Goal: Book appointment/travel/reservation

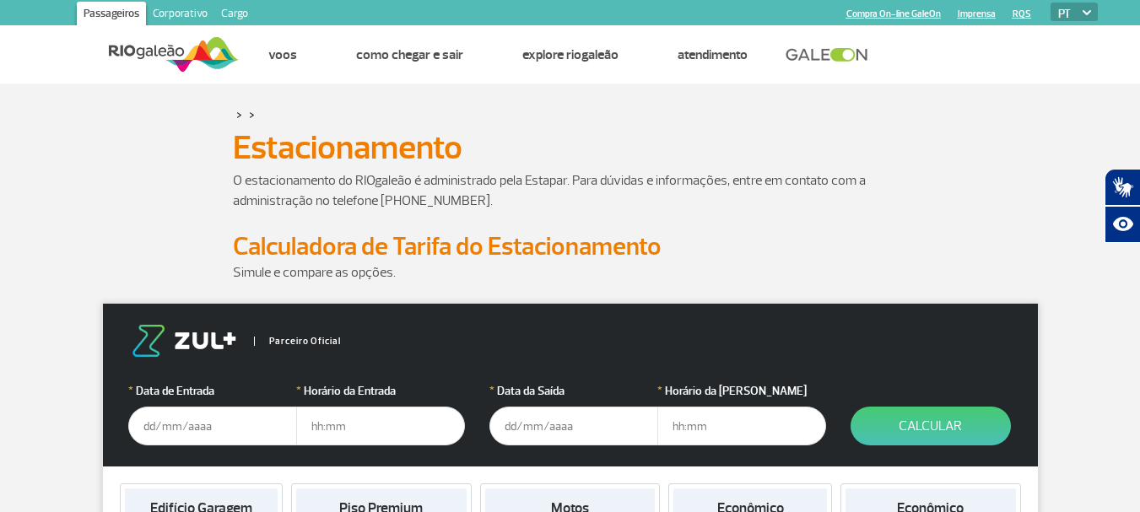
click at [935, 206] on div "O estacionamento do RIOgaleão é administrado pela Estapar. Para dúvidas e infor…" at bounding box center [570, 201] width 937 height 61
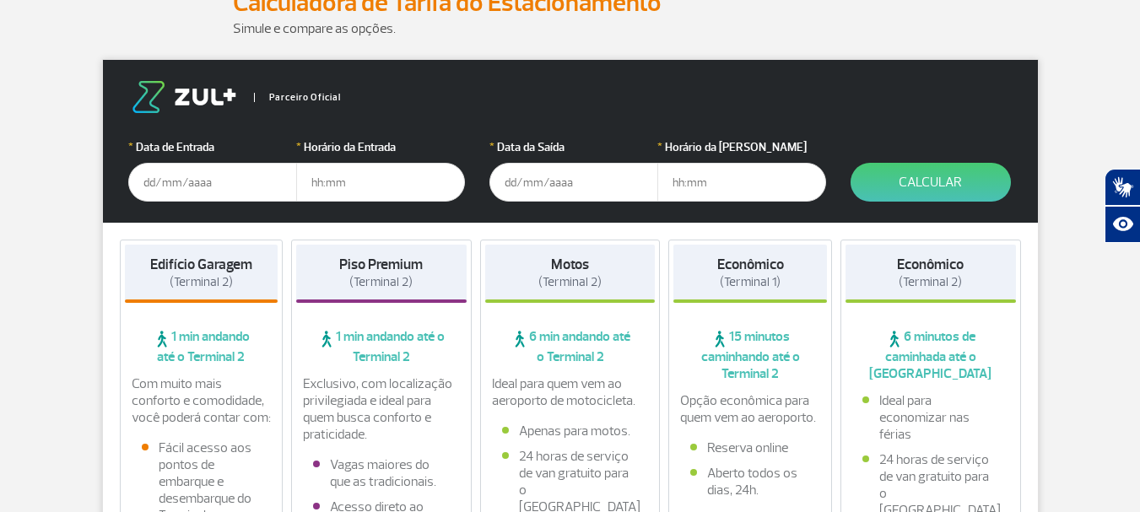
scroll to position [253, 0]
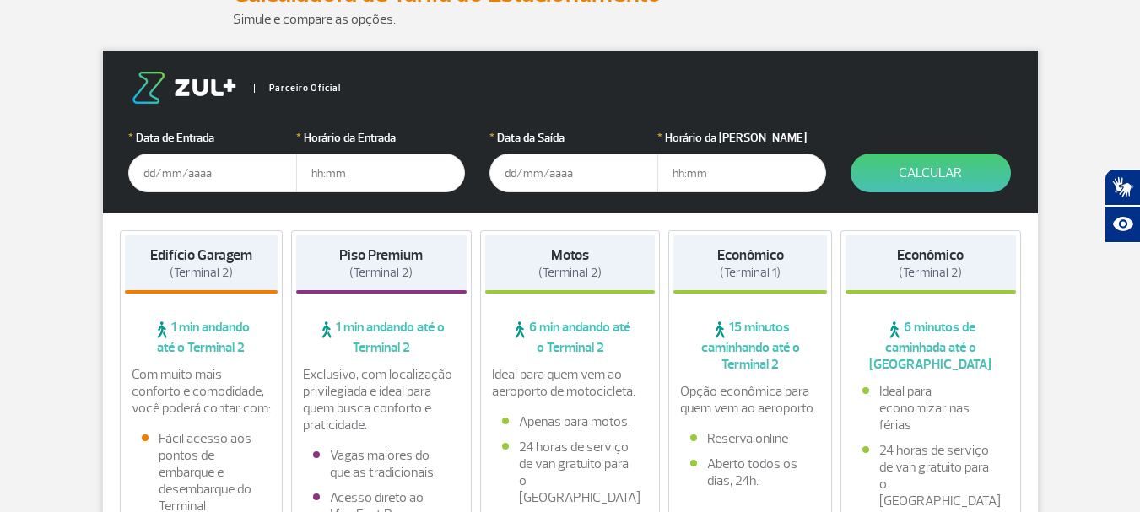
click at [145, 178] on input "text" at bounding box center [212, 173] width 169 height 39
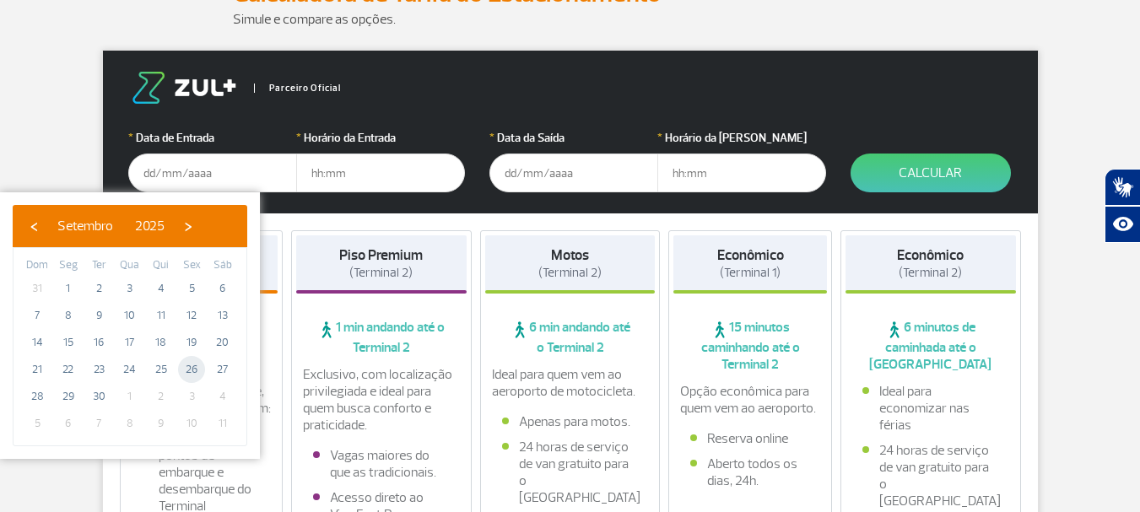
click at [198, 364] on span "26" at bounding box center [191, 369] width 27 height 27
type input "[DATE]"
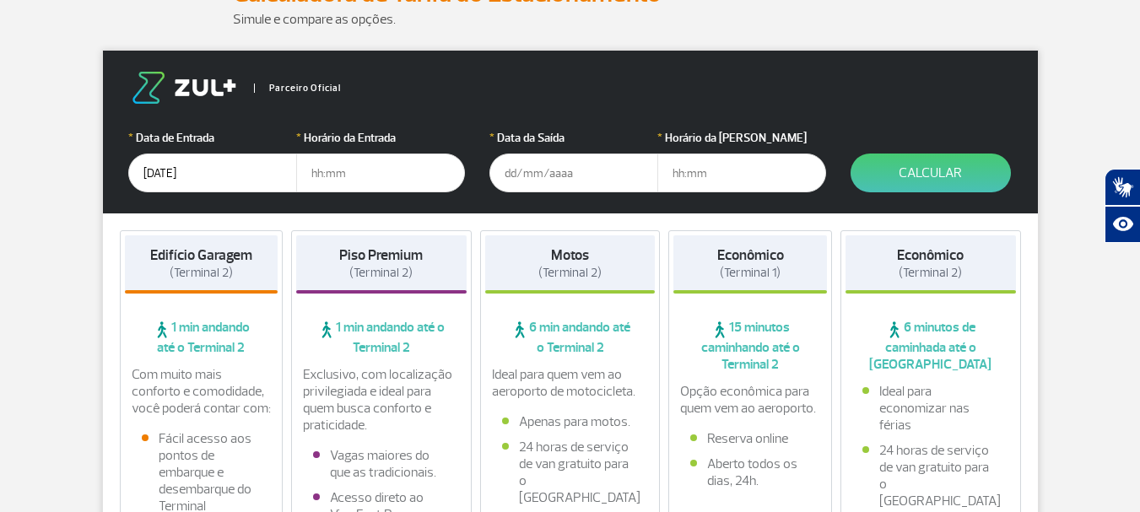
click at [344, 179] on input "text" at bounding box center [380, 173] width 169 height 39
type input "3"
type input "03:00"
click at [509, 175] on input "text" at bounding box center [574, 173] width 169 height 39
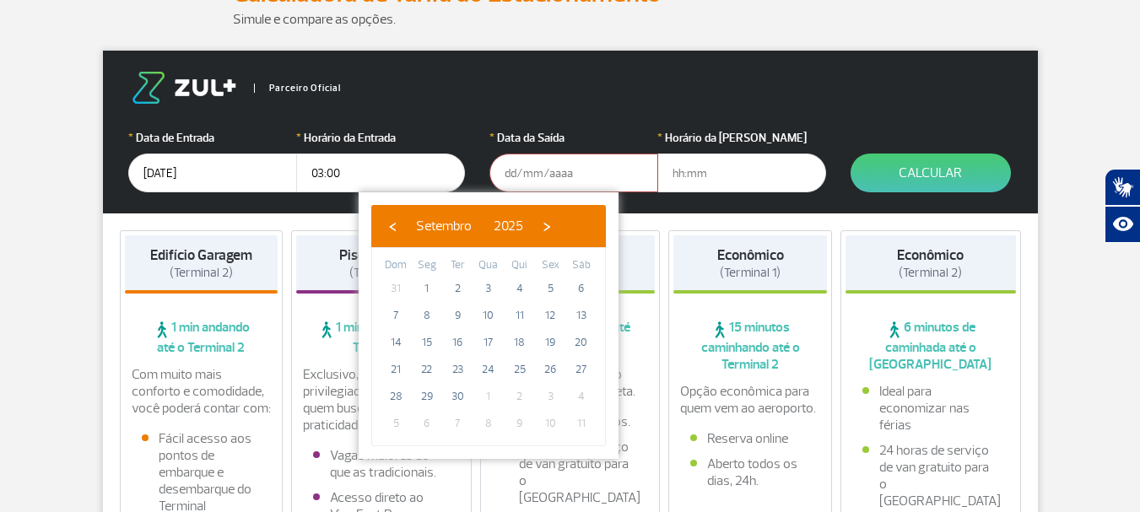
click at [492, 398] on span "1" at bounding box center [488, 396] width 27 height 27
click at [560, 227] on span "›" at bounding box center [546, 226] width 25 height 25
click at [486, 284] on span "1" at bounding box center [488, 288] width 27 height 27
type input "[DATE]"
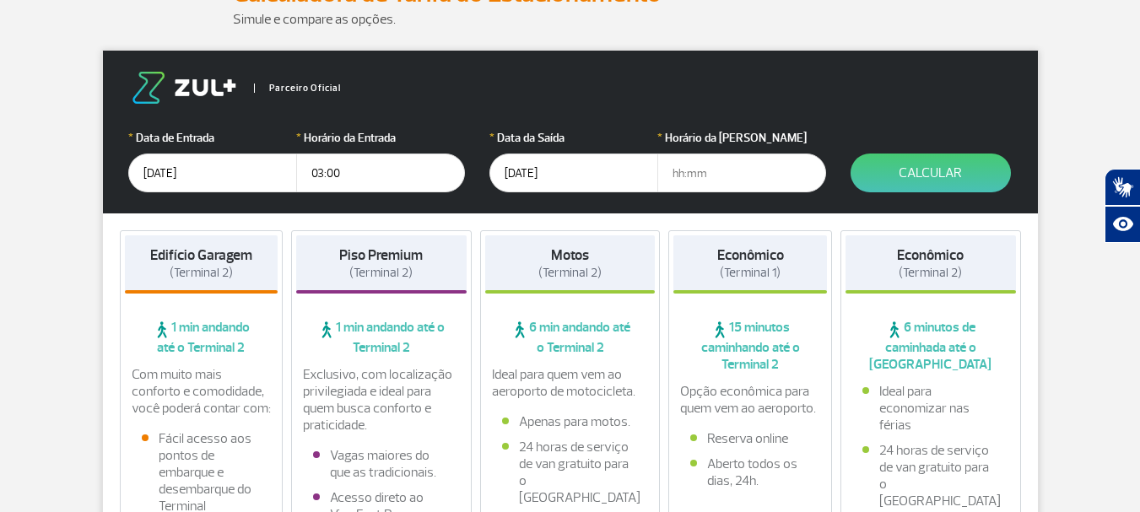
click at [678, 171] on input "text" at bounding box center [742, 173] width 169 height 39
type input "18:00"
click at [923, 176] on button "Calcular" at bounding box center [931, 173] width 160 height 39
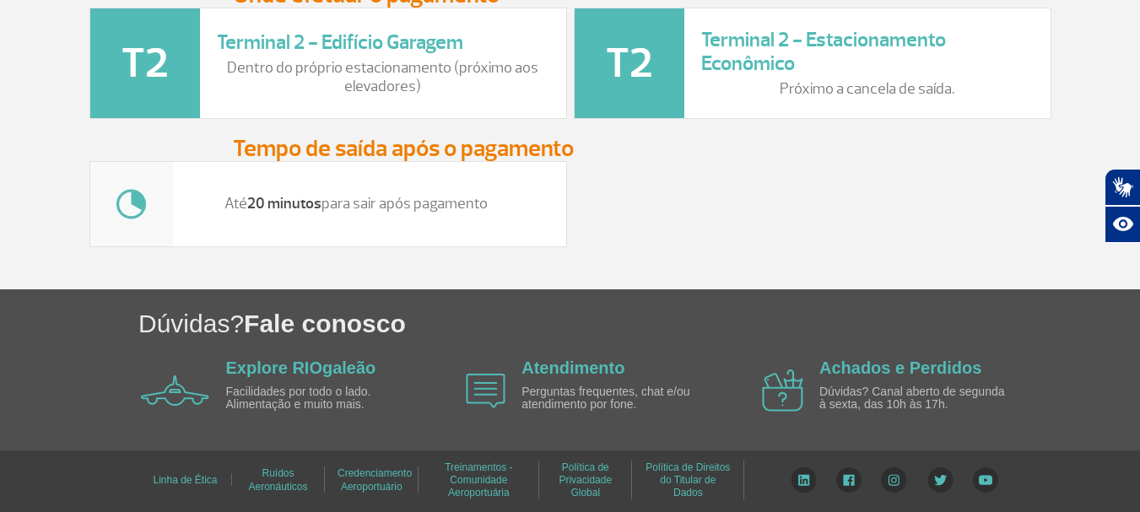
scroll to position [2292, 0]
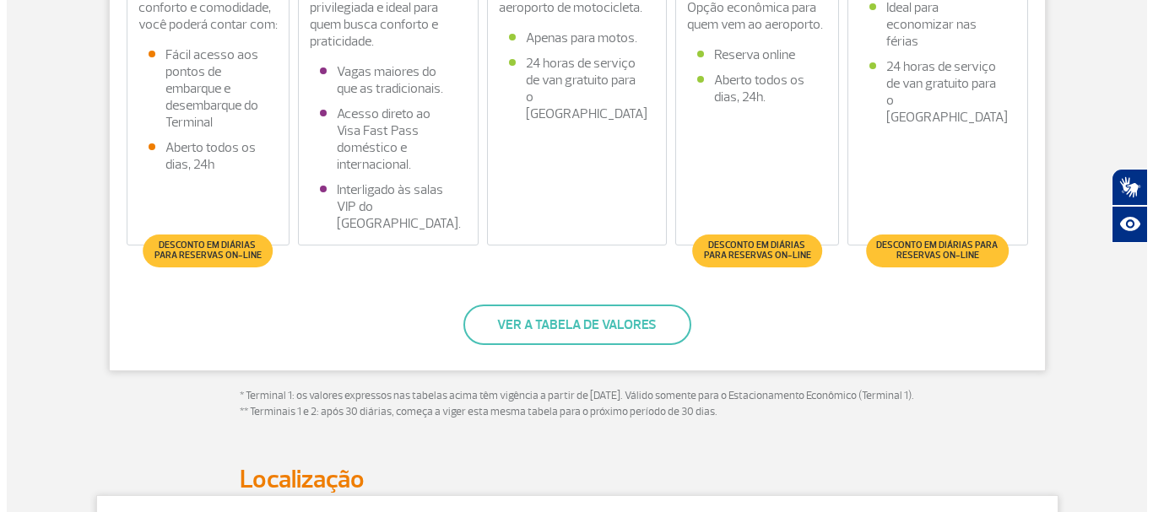
scroll to position [675, 0]
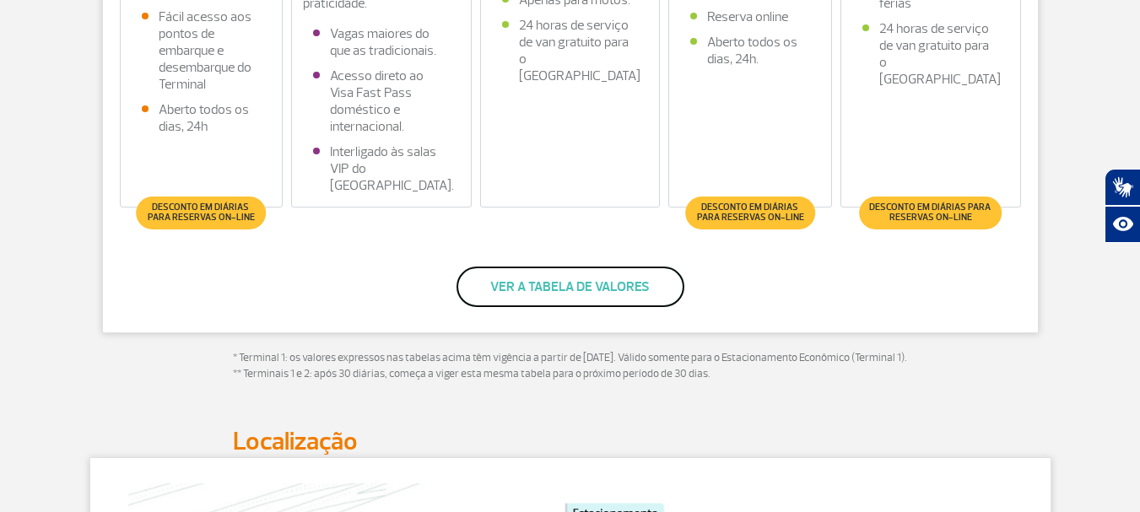
click at [645, 291] on button "Ver a tabela de valores" at bounding box center [571, 287] width 228 height 41
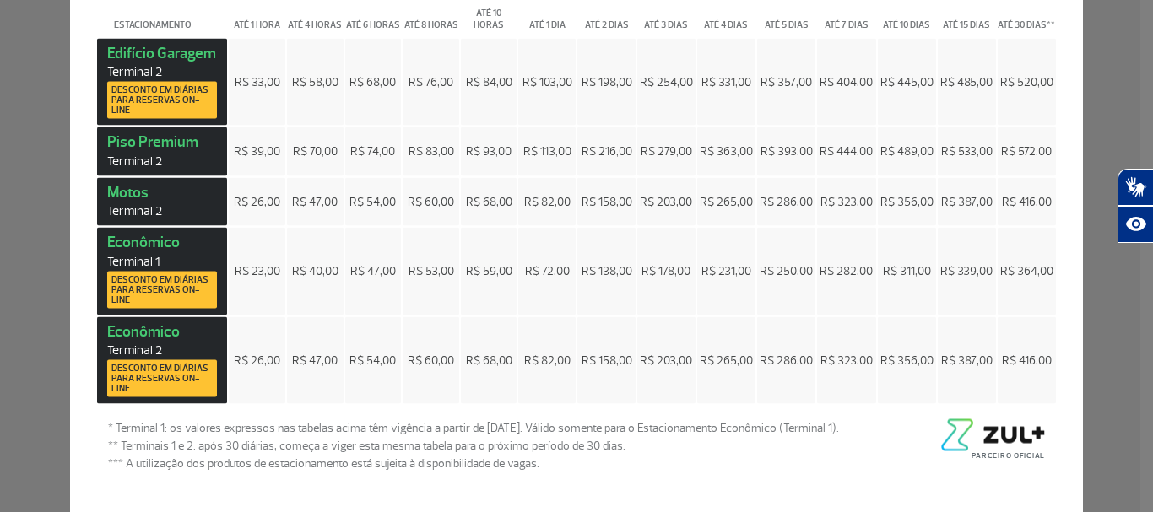
scroll to position [0, 0]
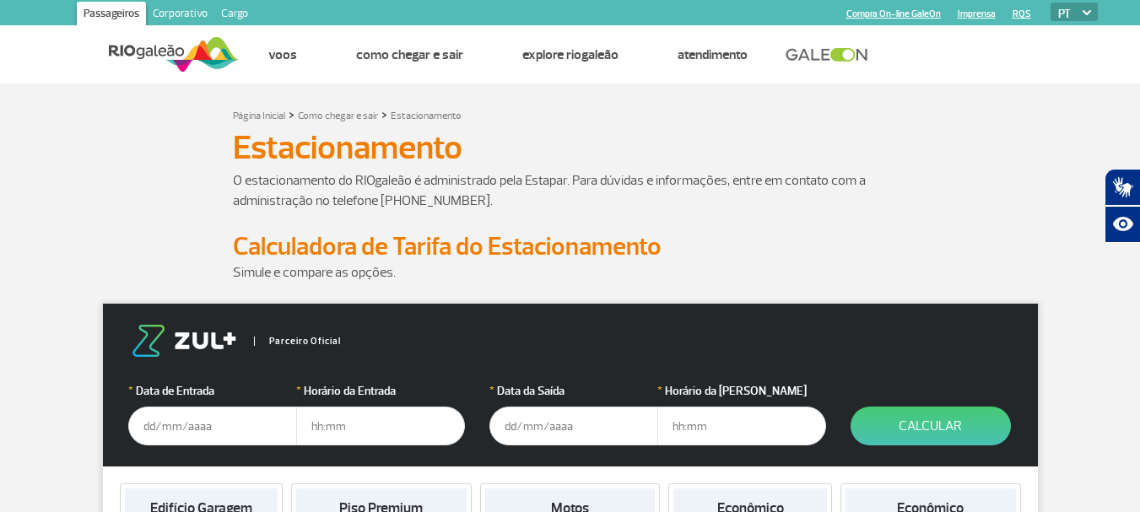
click at [134, 49] on img at bounding box center [174, 54] width 130 height 41
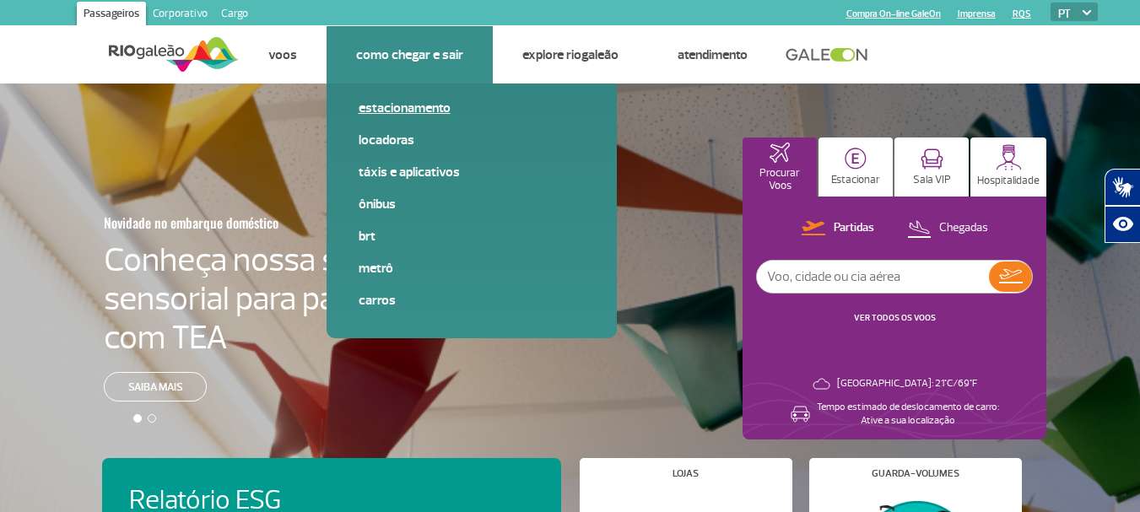
click at [416, 106] on link "Estacionamento" at bounding box center [472, 108] width 226 height 19
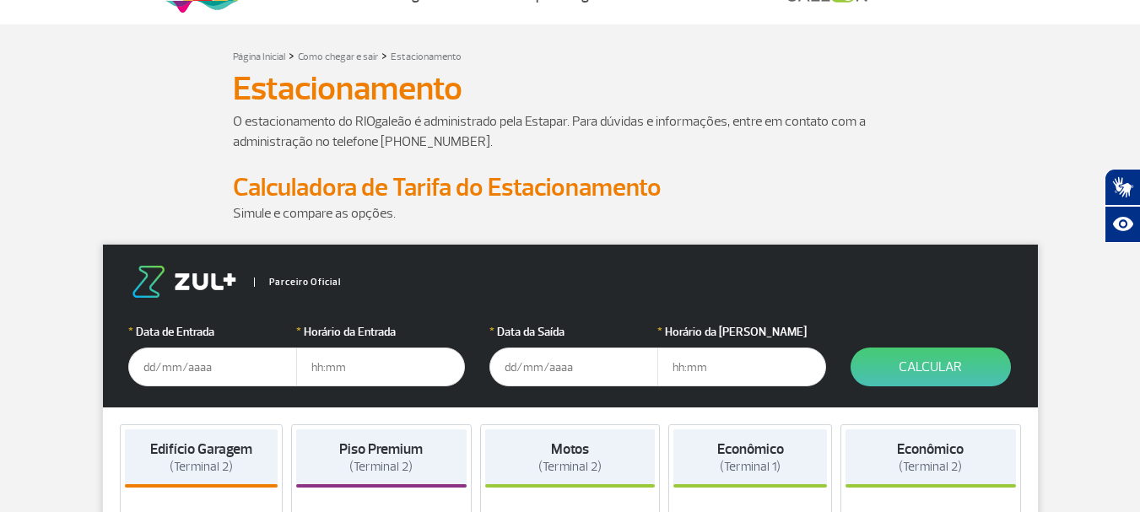
scroll to position [169, 0]
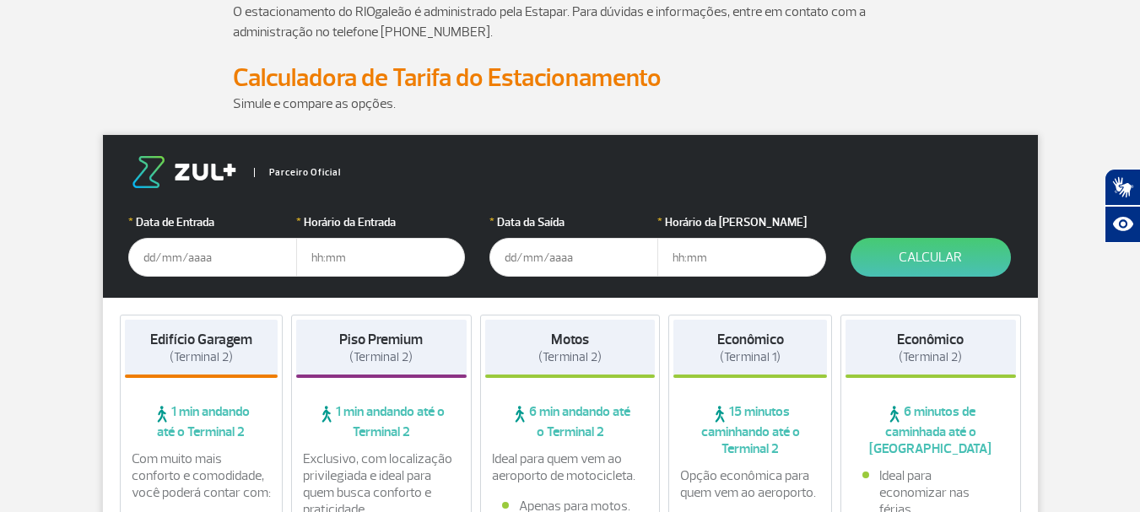
click at [148, 259] on input "text" at bounding box center [212, 257] width 169 height 39
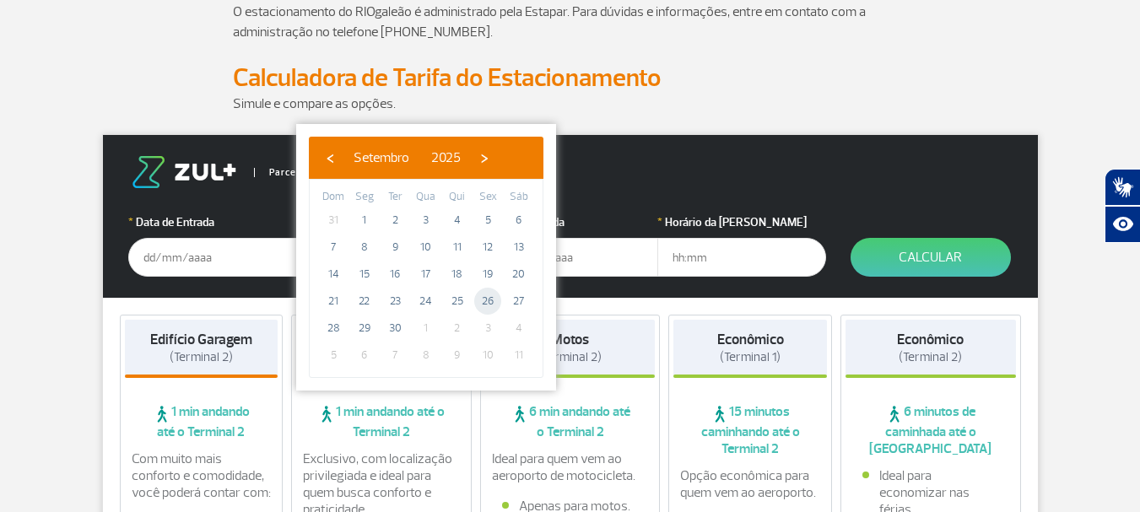
click at [490, 306] on span "26" at bounding box center [487, 301] width 27 height 27
type input "[DATE]"
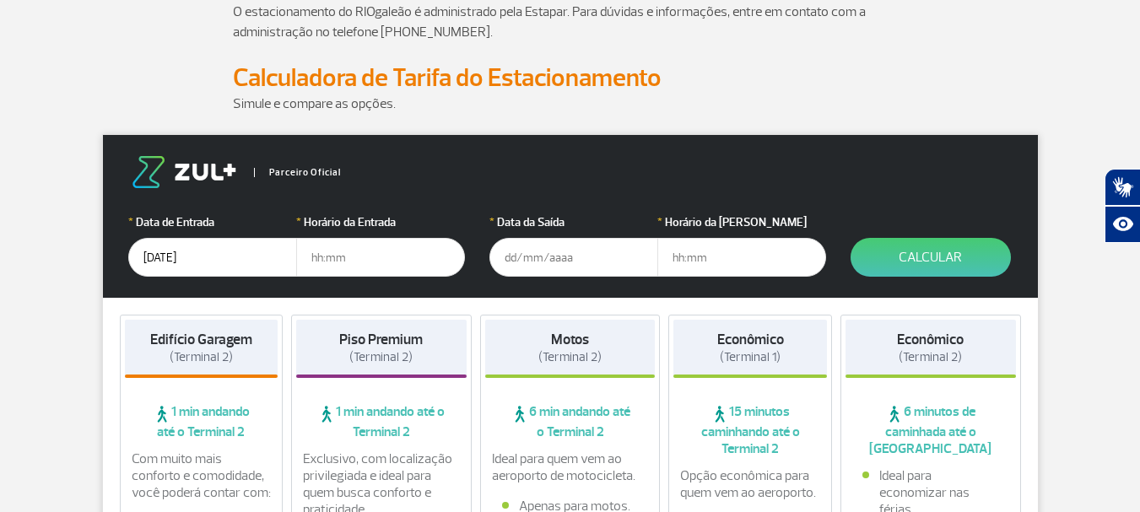
click at [328, 263] on input "text" at bounding box center [380, 257] width 169 height 39
type input "03:00"
click at [559, 266] on input "text" at bounding box center [574, 257] width 169 height 39
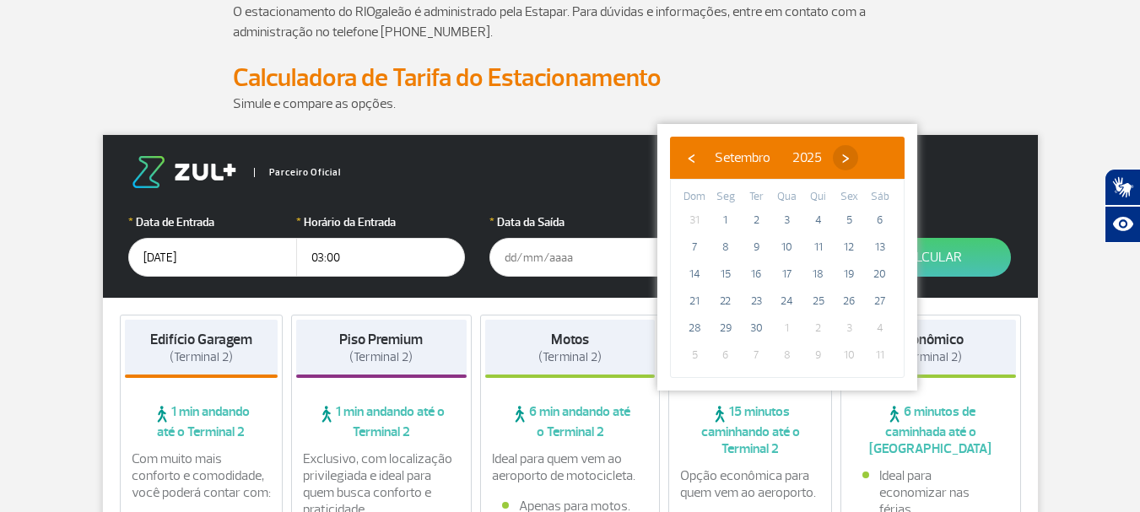
click at [858, 159] on span "›" at bounding box center [845, 157] width 25 height 25
click at [787, 222] on span "1" at bounding box center [787, 220] width 27 height 27
type input "[DATE]"
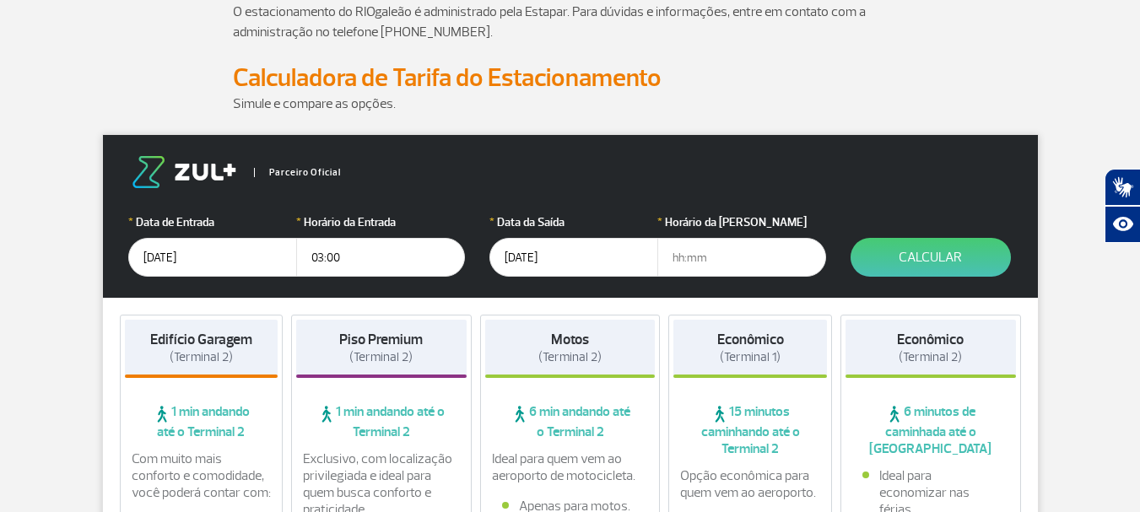
click at [682, 263] on input "text" at bounding box center [742, 257] width 169 height 39
type input "18:00"
click at [959, 258] on button "Calcular" at bounding box center [931, 257] width 160 height 39
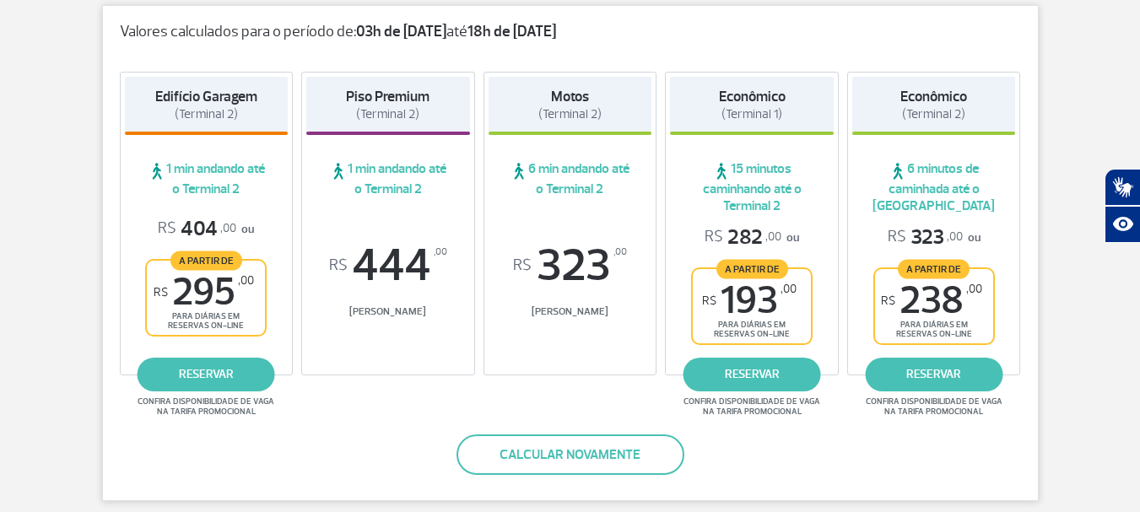
scroll to position [338, 0]
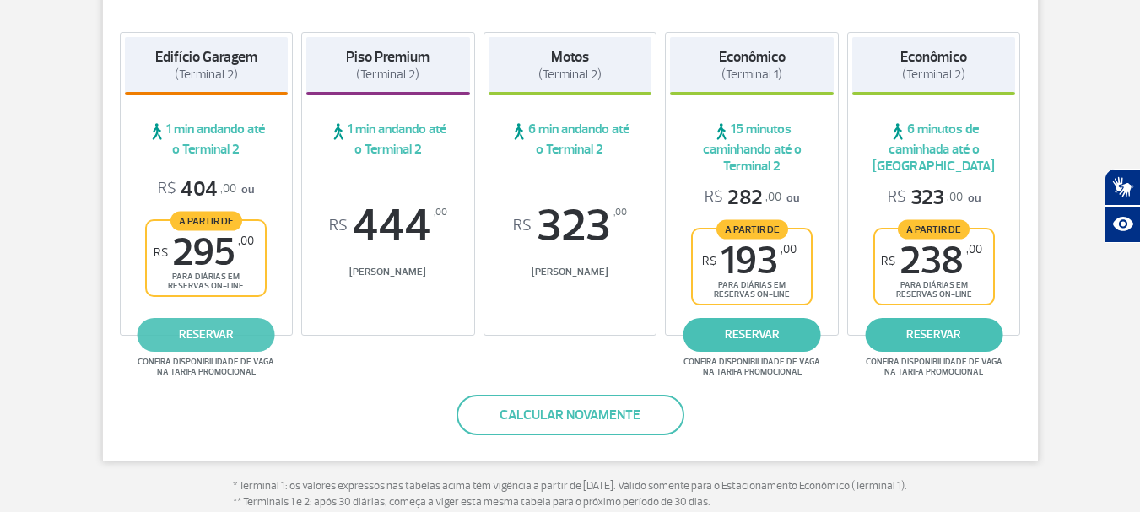
click at [219, 333] on link "reservar" at bounding box center [207, 335] width 138 height 34
